Goal: Transaction & Acquisition: Register for event/course

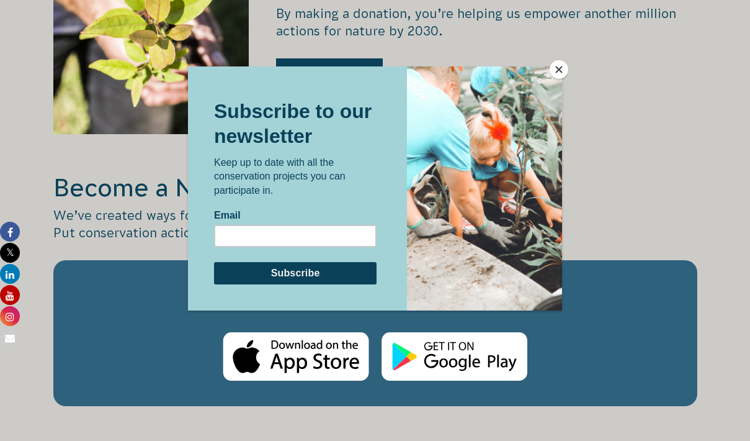
scroll to position [1759, 0]
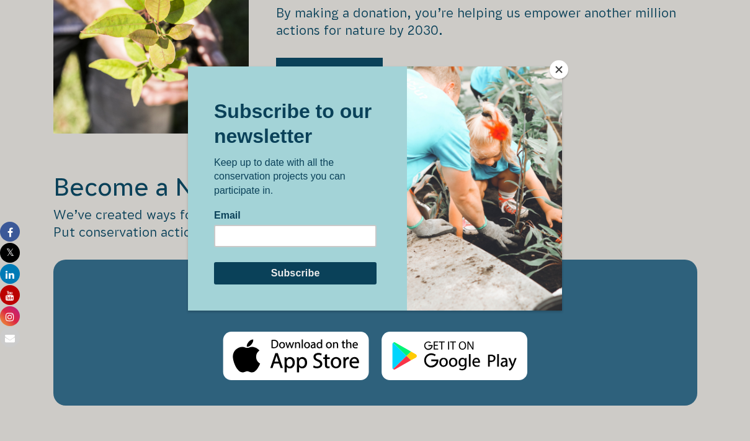
click at [566, 70] on button "Close" at bounding box center [559, 69] width 19 height 19
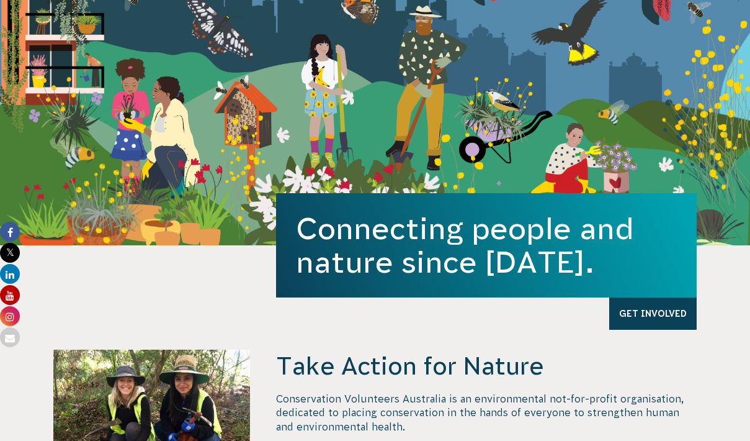
scroll to position [0, 0]
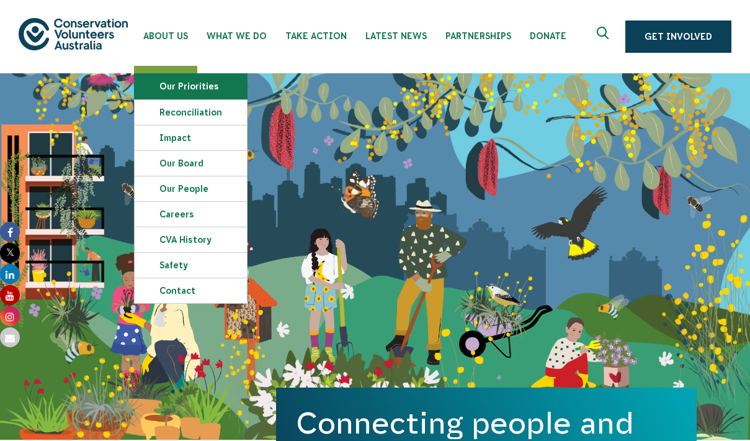
click at [170, 82] on link "Our Priorities" at bounding box center [191, 86] width 112 height 25
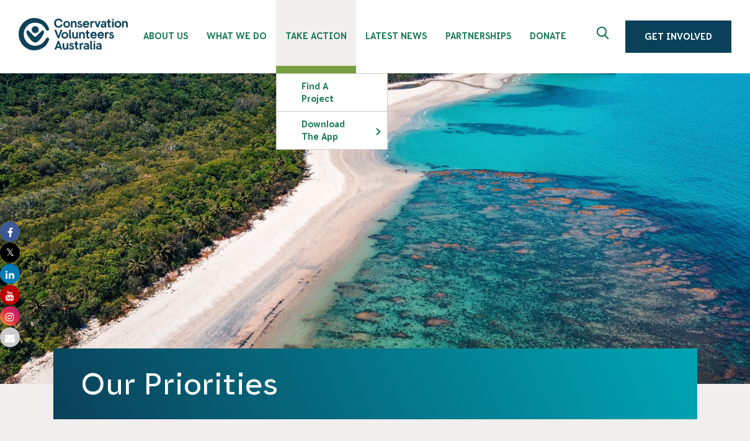
click at [327, 46] on link "Take Action" at bounding box center [316, 33] width 80 height 66
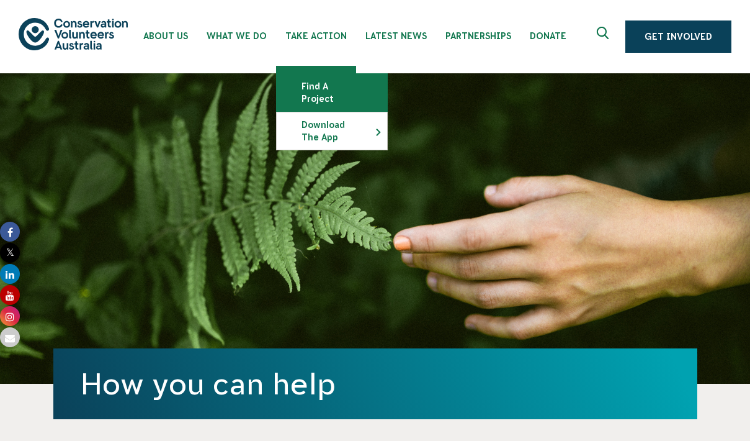
click at [324, 80] on link "Find a project" at bounding box center [332, 92] width 110 height 37
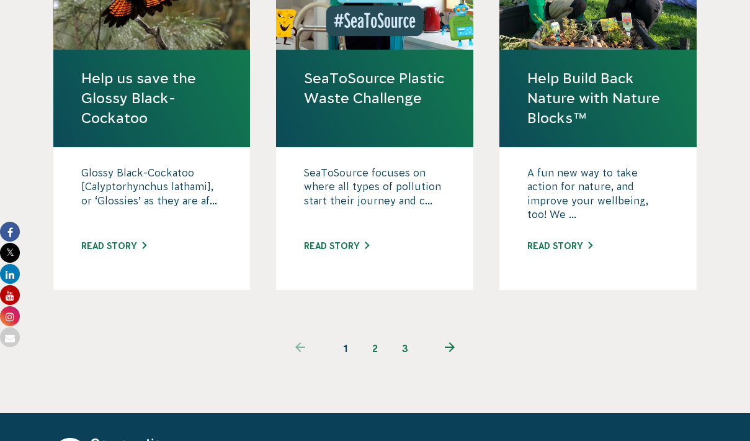
scroll to position [1290, 0]
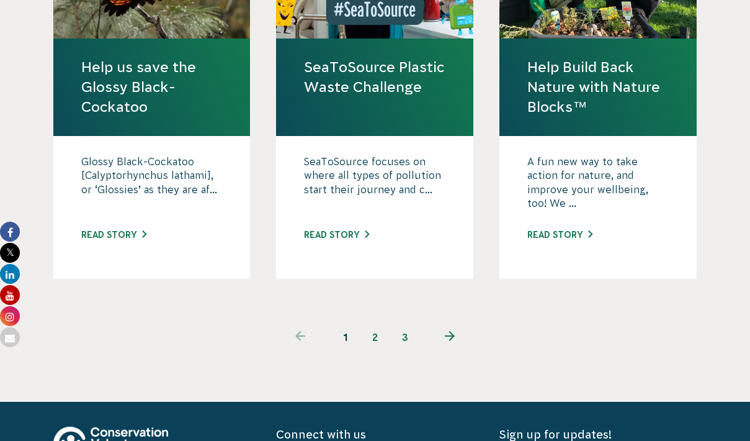
click at [372, 322] on link "2" at bounding box center [376, 337] width 30 height 30
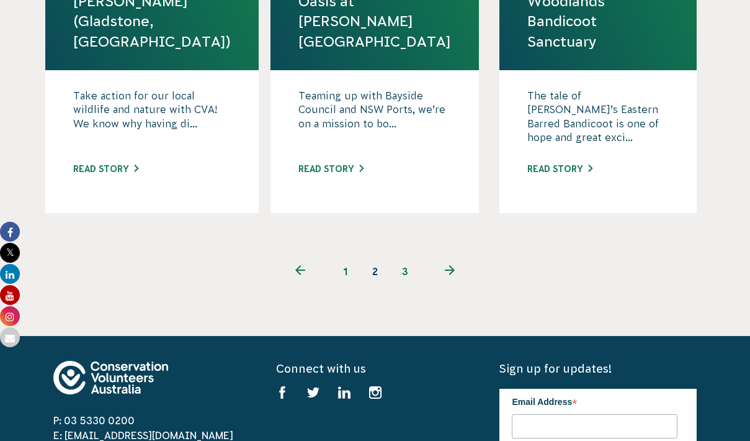
scroll to position [1405, 0]
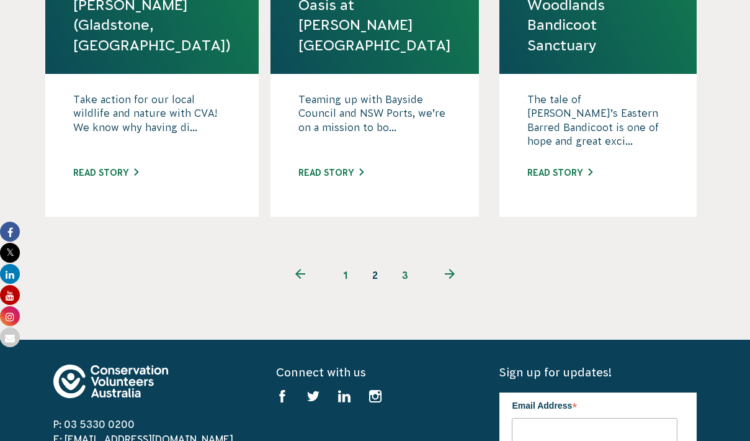
click at [407, 260] on link "3" at bounding box center [405, 275] width 30 height 30
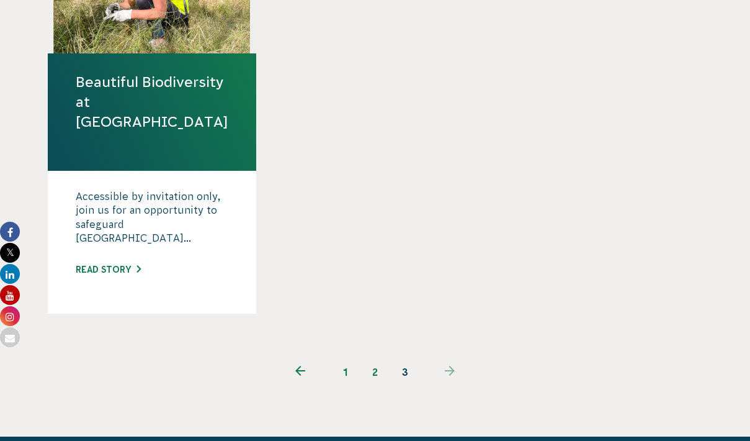
scroll to position [894, 0]
